Goal: Task Accomplishment & Management: Manage account settings

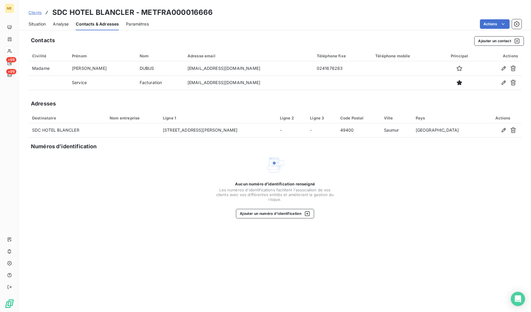
click at [159, 10] on h3 "SDC HOTEL BLANCLER - METFRA000016666" at bounding box center [132, 12] width 161 height 11
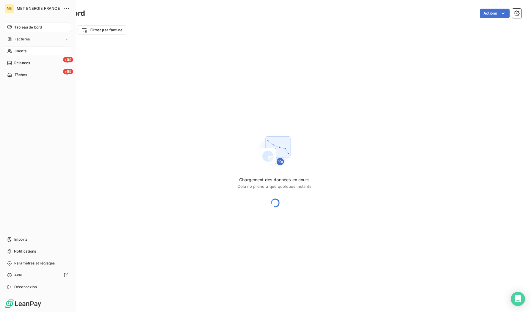
click at [10, 52] on icon at bounding box center [9, 51] width 4 height 4
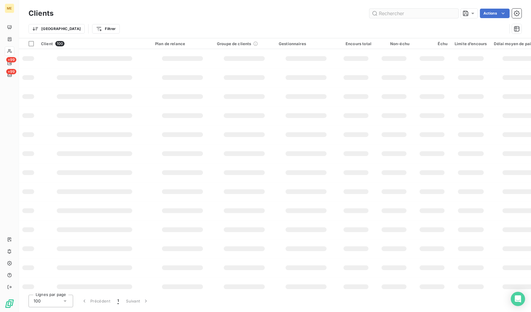
click at [398, 14] on input "text" at bounding box center [414, 14] width 89 height 10
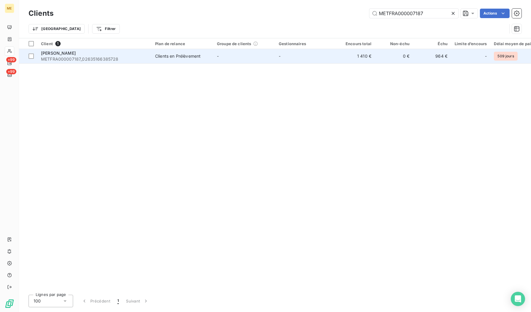
type input "METFRA000007187"
click at [95, 61] on span "METFRA000007187_02635166385728" at bounding box center [94, 59] width 107 height 6
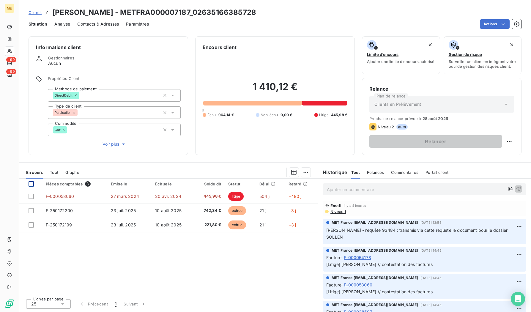
click at [29, 182] on div at bounding box center [31, 183] width 5 height 5
click at [310, 174] on html "ME +99 +99 Clients [PERSON_NAME] - METFRA000007187_02635166385728 Situation Ana…" at bounding box center [265, 156] width 531 height 312
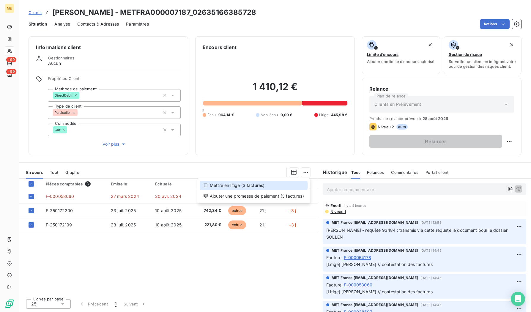
click at [247, 186] on div "Mettre en litige (3 factures)" at bounding box center [254, 186] width 108 height 10
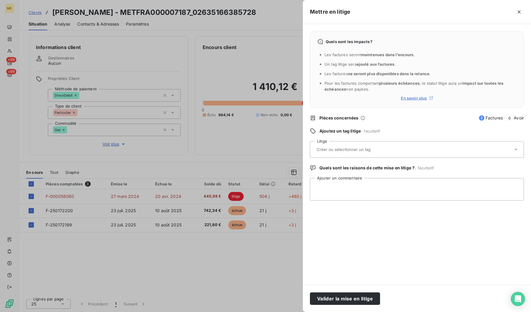
click at [355, 155] on div at bounding box center [414, 149] width 198 height 12
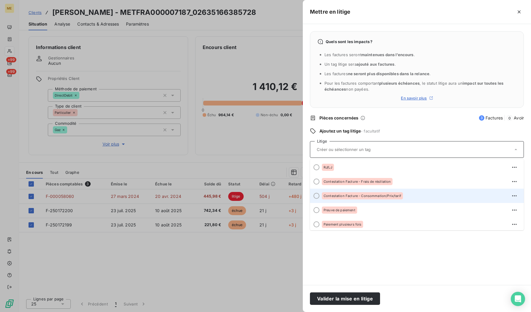
click at [377, 198] on div "Contestation Facture - Consommation/Prix/tarif" at bounding box center [362, 195] width 81 height 7
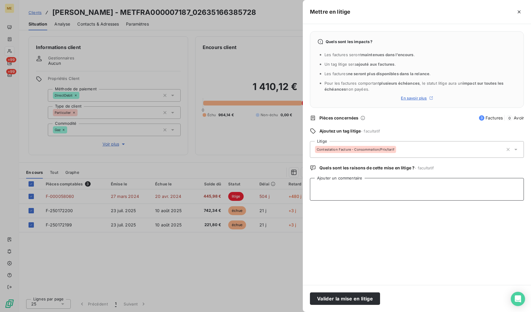
click at [340, 196] on textarea "Ajouter un commentaire" at bounding box center [417, 189] width 214 height 23
paste textarea "[EMAIL_ADDRESS][DOMAIN_NAME]"
paste textarea "[DATE] 14:29"
paste textarea "[URL][DOMAIN_NAME]"
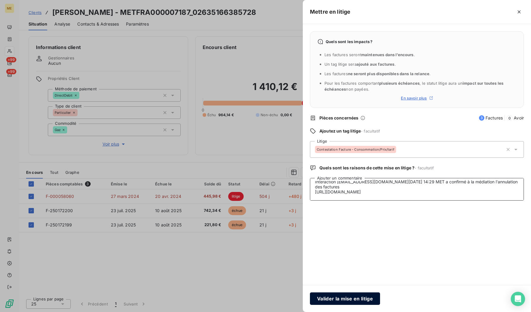
type textarea "Interaction [EMAIL_ADDRESS][DOMAIN_NAME][DATE] 14:29 MET a confirmé à la médiat…"
click at [348, 303] on button "Valider la mise en litige" at bounding box center [345, 299] width 70 height 12
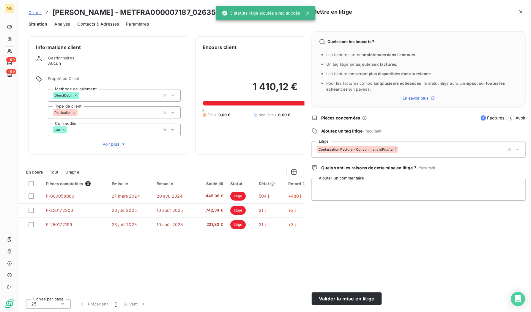
scroll to position [0, 0]
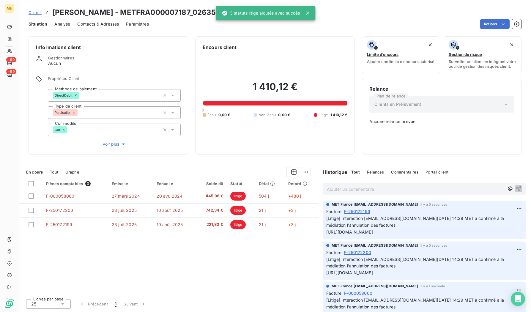
click at [353, 190] on p "Ajouter un commentaire ﻿" at bounding box center [416, 189] width 178 height 7
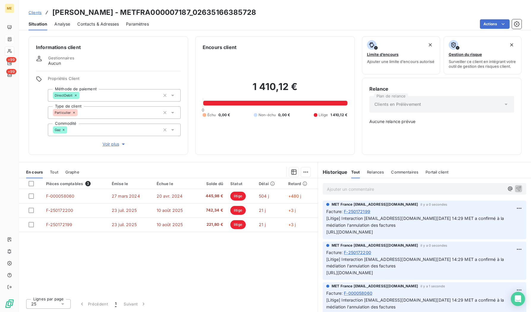
click at [8, 39] on icon at bounding box center [9, 39] width 5 height 5
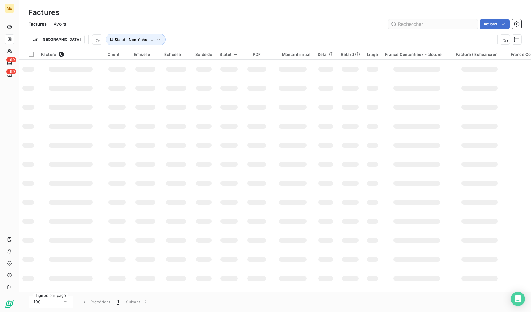
click at [418, 22] on input "text" at bounding box center [433, 24] width 89 height 10
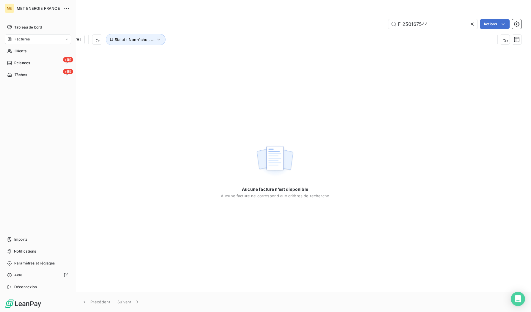
type input "F-250167544"
click at [23, 34] on nav "Tableau de bord Factures Clients +99 Relances +99 Tâches" at bounding box center [38, 51] width 66 height 57
click at [20, 37] on span "Factures" at bounding box center [22, 39] width 15 height 5
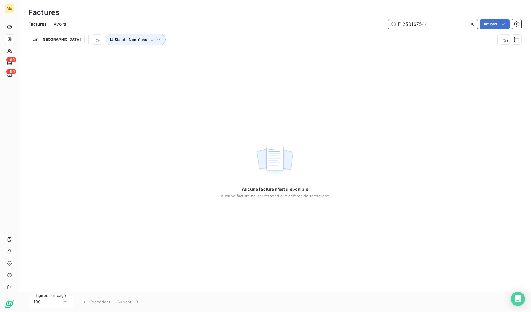
click at [438, 23] on input "F-250167544" at bounding box center [433, 24] width 89 height 10
click at [106, 43] on button "Statut : Non-échu , ..." at bounding box center [136, 39] width 60 height 11
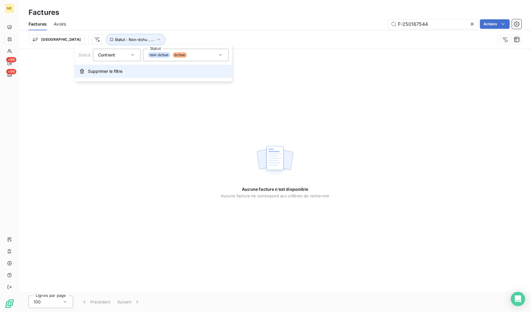
click at [91, 73] on span "Supprimer le filtre" at bounding box center [105, 71] width 34 height 6
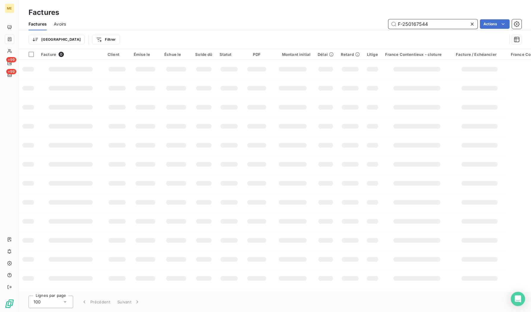
click at [441, 24] on input "F-250167544" at bounding box center [433, 24] width 89 height 10
drag, startPoint x: 397, startPoint y: 21, endPoint x: 308, endPoint y: 29, distance: 89.8
click at [308, 29] on div "F-250167544 Actions" at bounding box center [297, 24] width 449 height 10
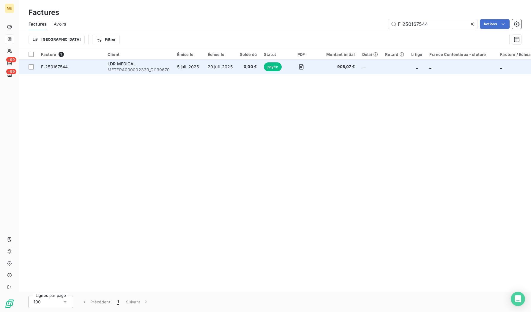
click at [49, 68] on span "F-250167544" at bounding box center [54, 66] width 27 height 5
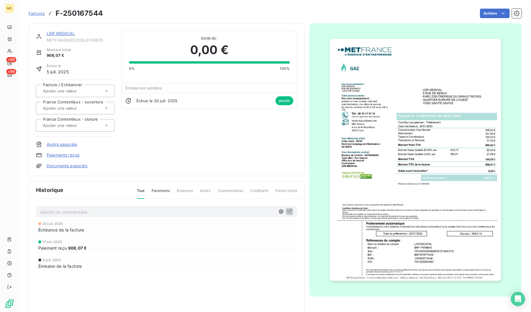
click at [62, 32] on link "LDR MEDICAL" at bounding box center [61, 33] width 29 height 5
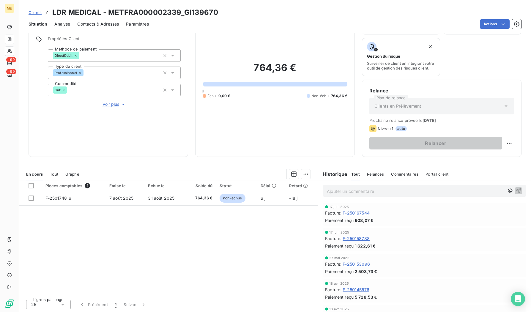
scroll to position [43, 0]
drag, startPoint x: 180, startPoint y: 12, endPoint x: 108, endPoint y: 10, distance: 72.9
click at [108, 10] on h3 "LDR MEDICAL - METFRA000002339_GI139670" at bounding box center [135, 12] width 166 height 11
copy h3 "METFRA000002339"
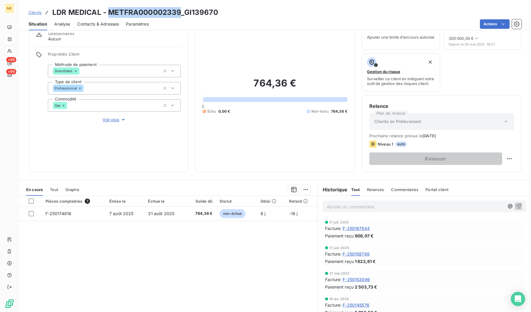
scroll to position [0, 0]
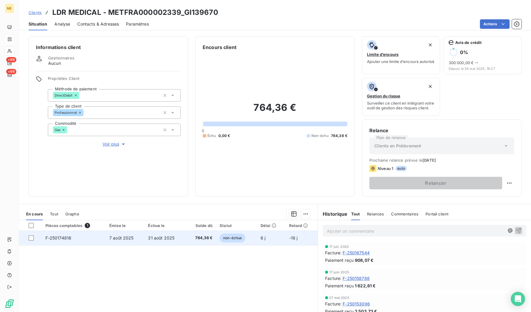
click at [64, 244] on td "F-250174816" at bounding box center [74, 238] width 64 height 14
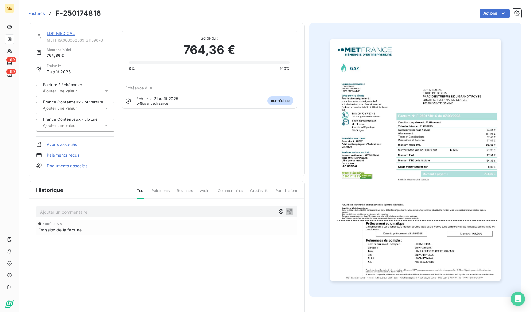
click at [61, 28] on div "LDR MEDICAL METFRA000002339_GI139670 Montant initial 764,36 € Émise le [DATE] F…" at bounding box center [167, 99] width 276 height 153
click at [60, 30] on div "LDR MEDICAL METFRA000002339_GI139670 Montant initial 764,36 € Émise le [DATE] F…" at bounding box center [167, 99] width 276 height 153
click at [59, 31] on div "LDR MEDICAL METFRA000002339_GI139670 Montant initial 764,36 € Émise le [DATE] F…" at bounding box center [167, 99] width 276 height 153
click at [59, 33] on link "LDR MEDICAL" at bounding box center [61, 33] width 29 height 5
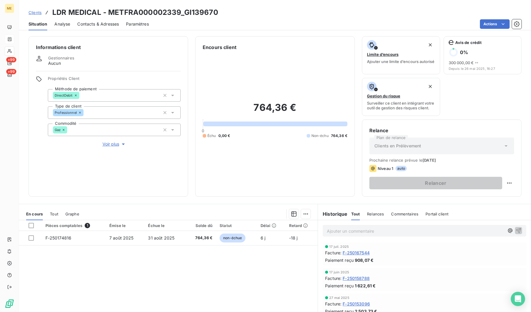
click at [356, 255] on span "F-250167544" at bounding box center [356, 253] width 27 height 6
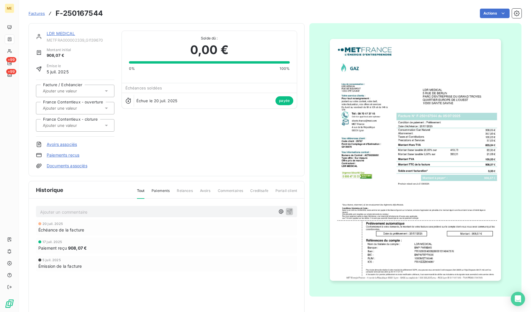
click at [396, 139] on img "button" at bounding box center [415, 160] width 171 height 242
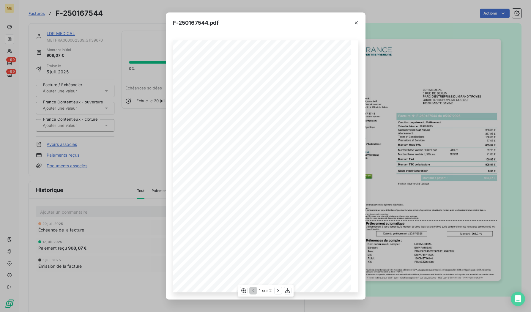
drag, startPoint x: 258, startPoint y: 263, endPoint x: 261, endPoint y: 268, distance: 6.1
click at [258, 263] on span at bounding box center [247, 262] width 49 height 3
click at [288, 291] on icon "button" at bounding box center [287, 290] width 5 height 5
drag, startPoint x: 161, startPoint y: 145, endPoint x: 152, endPoint y: 146, distance: 9.0
click at [161, 145] on div "F-250167544.pdf *Sous réserve, notamment, du bon encaissement des règlements dé…" at bounding box center [265, 156] width 531 height 312
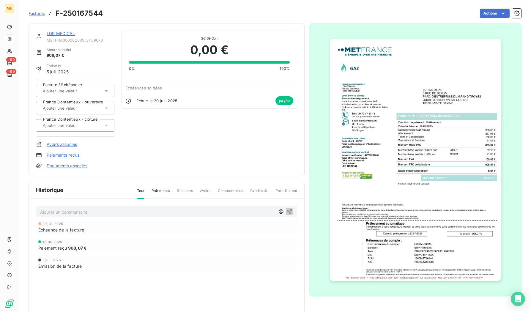
click at [56, 32] on link "LDR MEDICAL" at bounding box center [61, 33] width 29 height 5
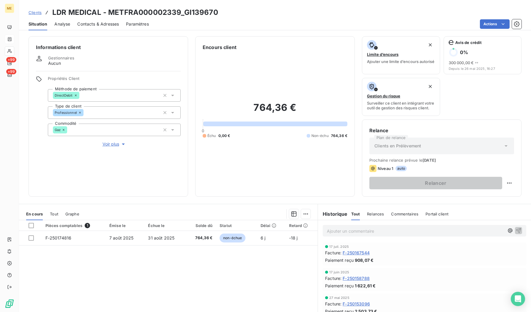
click at [200, 271] on div "Pièces comptables 1 Émise le Échue le Solde dû Statut Délai Retard F-250174816 …" at bounding box center [168, 277] width 299 height 114
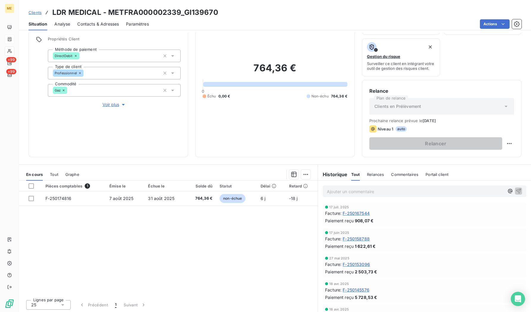
scroll to position [43, 0]
click at [355, 266] on span "F-250153096" at bounding box center [356, 263] width 27 height 6
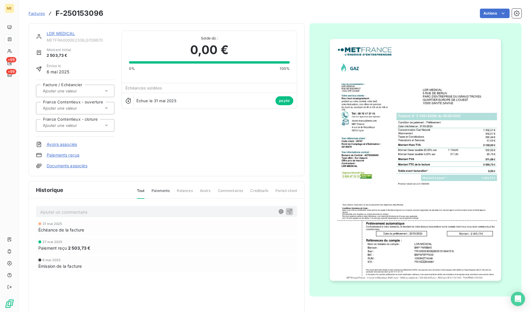
click at [409, 148] on img "button" at bounding box center [415, 160] width 171 height 242
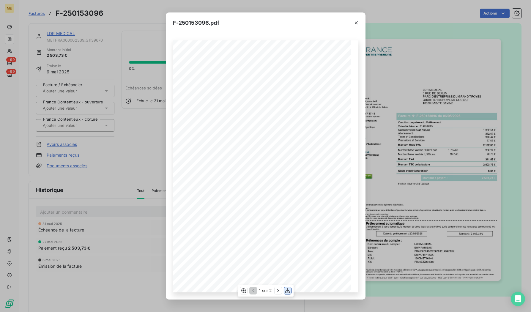
click at [290, 292] on icon "button" at bounding box center [287, 290] width 5 height 5
click at [146, 89] on div "F-250153096.pdf *Sous réserve, notamment, du bon encaissement des règlements dé…" at bounding box center [265, 156] width 531 height 312
